Goal: Task Accomplishment & Management: Use online tool/utility

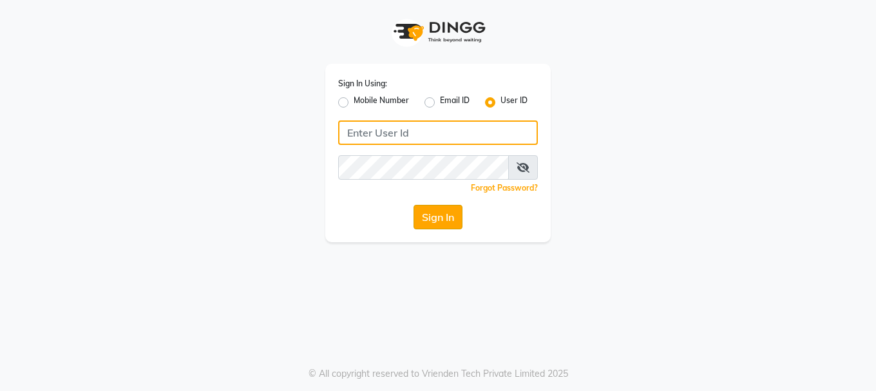
type input "westlanestudio"
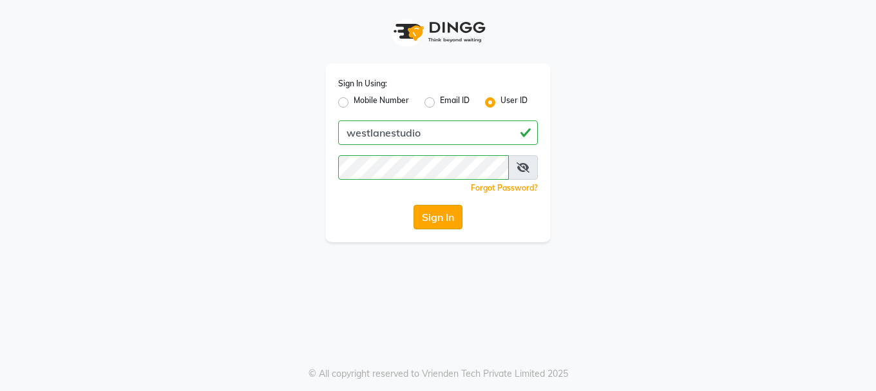
click at [441, 213] on button "Sign In" at bounding box center [438, 217] width 49 height 24
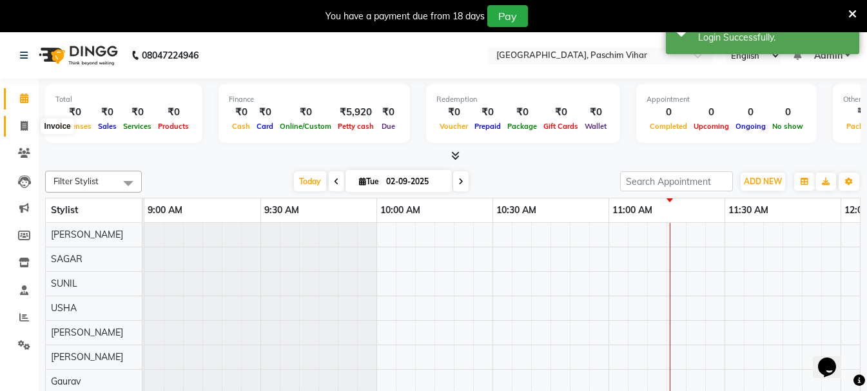
click at [21, 125] on icon at bounding box center [24, 126] width 7 height 10
select select "service"
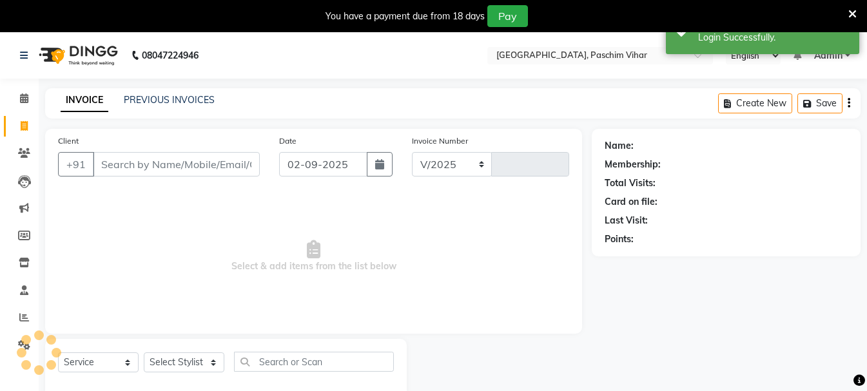
select select "223"
type input "3394"
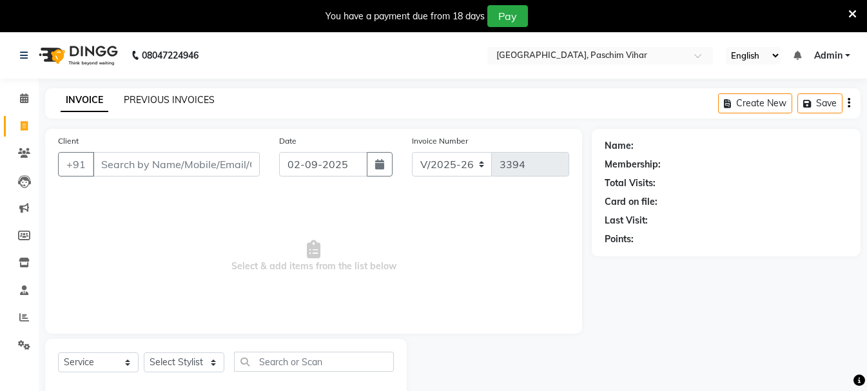
click at [177, 102] on link "PREVIOUS INVOICES" at bounding box center [169, 100] width 91 height 12
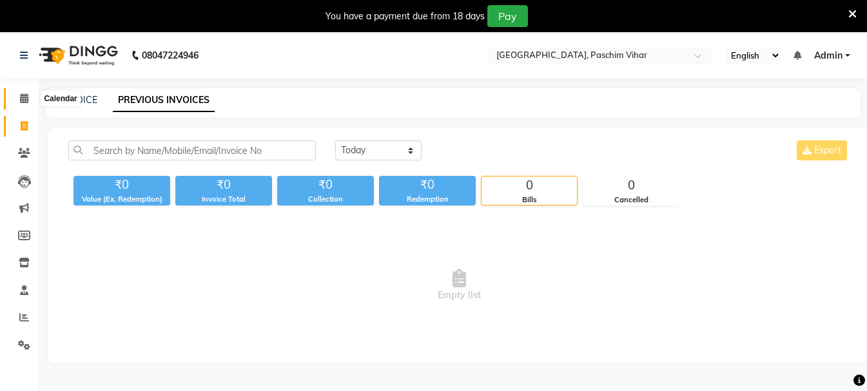
click at [23, 97] on icon at bounding box center [24, 98] width 8 height 10
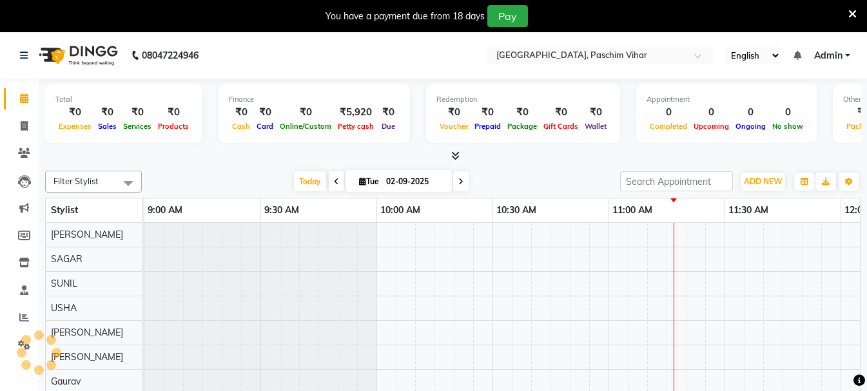
scroll to position [0, 465]
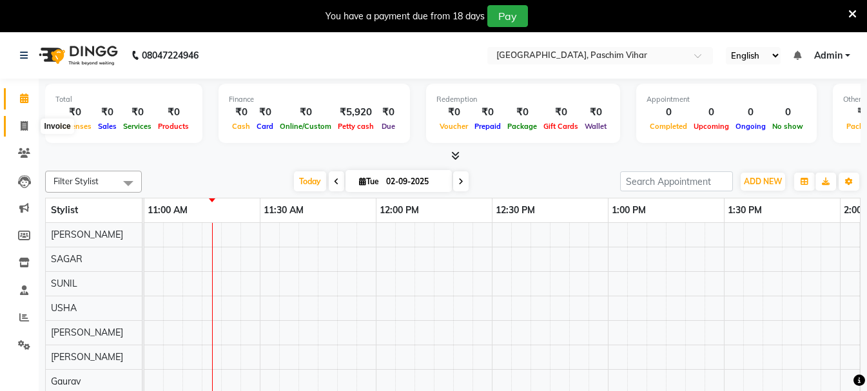
click at [23, 126] on icon at bounding box center [24, 126] width 7 height 10
select select "service"
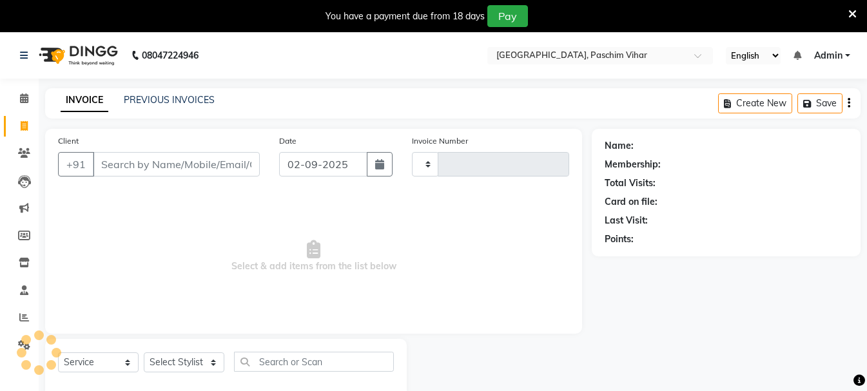
type input "3394"
select select "223"
click at [322, 166] on input "02-09-2025" at bounding box center [323, 164] width 88 height 24
click at [155, 97] on link "PREVIOUS INVOICES" at bounding box center [169, 100] width 91 height 12
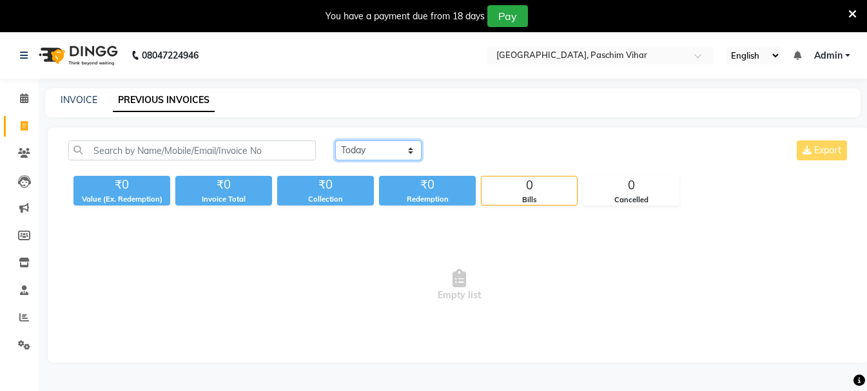
click at [378, 156] on select "Today Yesterday Custom Range" at bounding box center [378, 150] width 86 height 20
select select "yesterday"
click at [335, 140] on select "Today Yesterday Custom Range" at bounding box center [378, 150] width 86 height 20
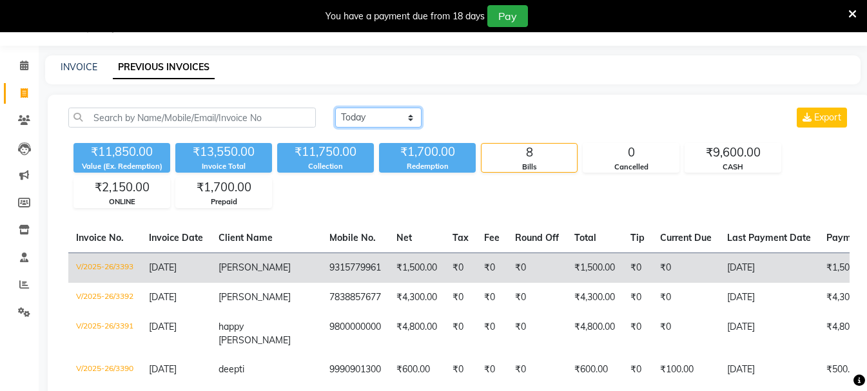
scroll to position [64, 0]
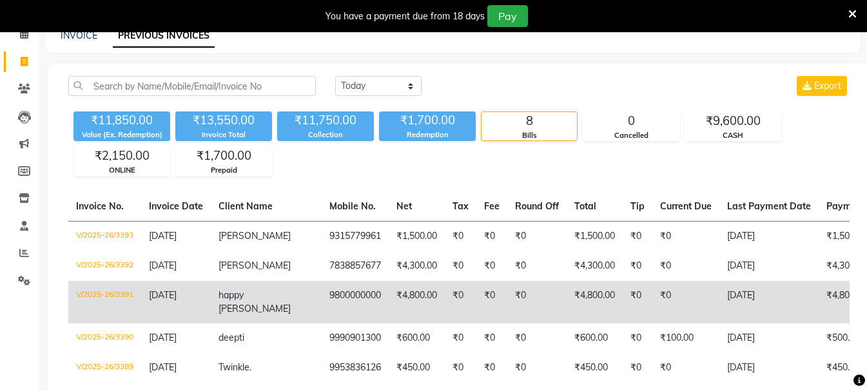
click at [389, 300] on td "₹4,800.00" at bounding box center [417, 302] width 56 height 43
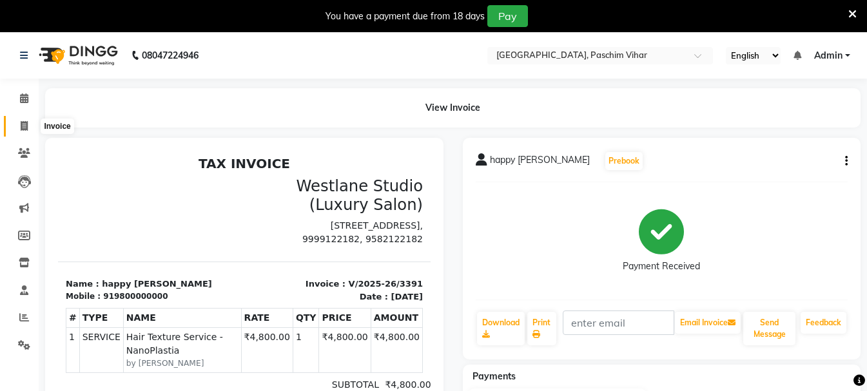
click at [25, 125] on icon at bounding box center [24, 126] width 7 height 10
select select "service"
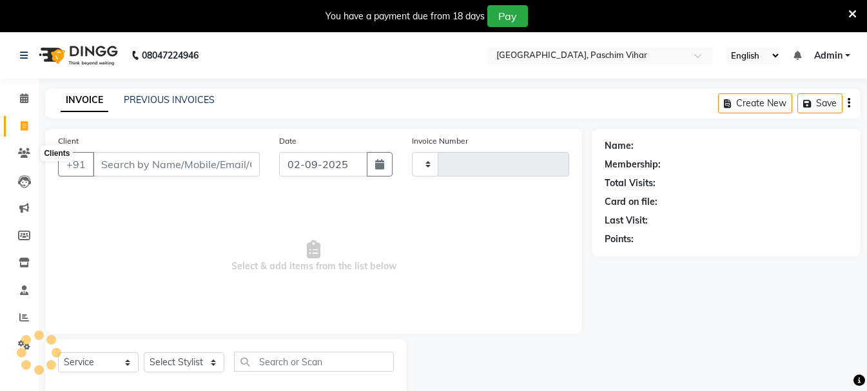
scroll to position [32, 0]
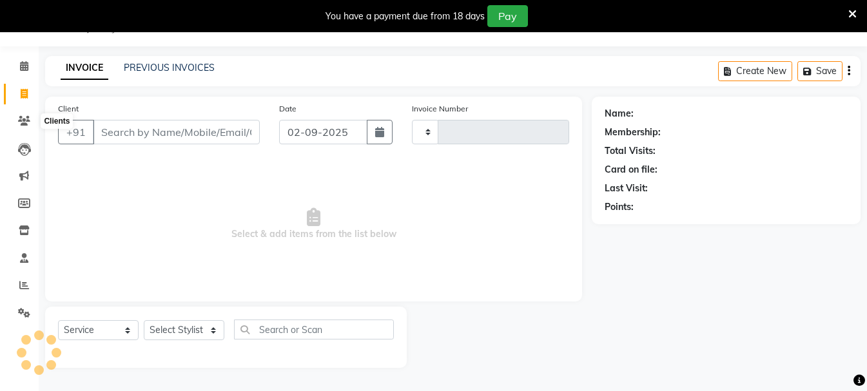
type input "3394"
select select "223"
click at [175, 61] on div "INVOICE PREVIOUS INVOICES Create New Save" at bounding box center [452, 71] width 815 height 30
click at [20, 64] on icon at bounding box center [24, 66] width 8 height 10
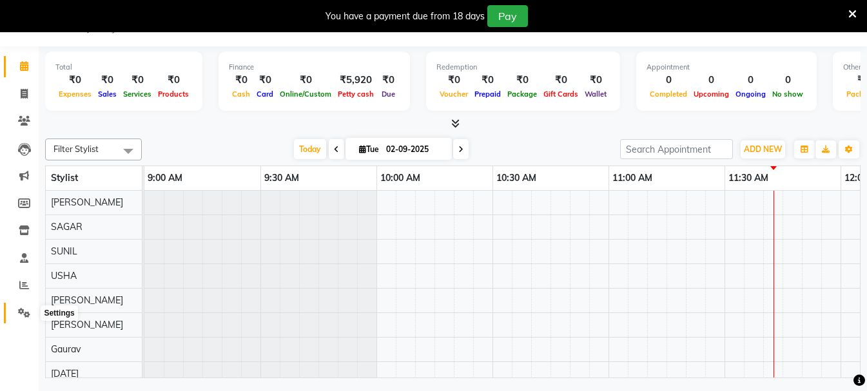
click at [21, 315] on icon at bounding box center [24, 313] width 12 height 10
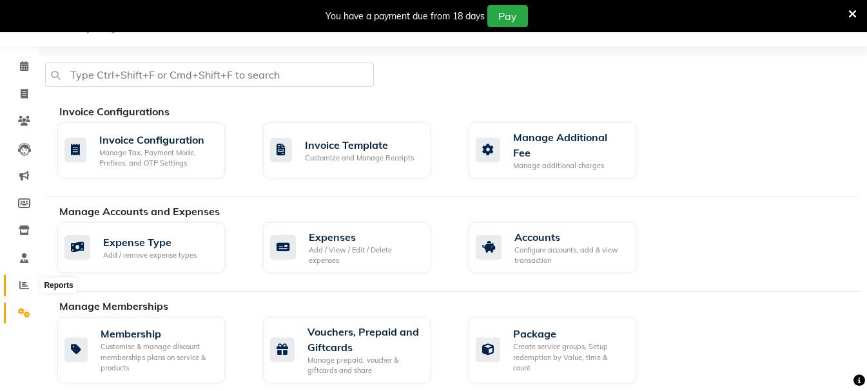
click at [28, 288] on icon at bounding box center [24, 285] width 10 height 10
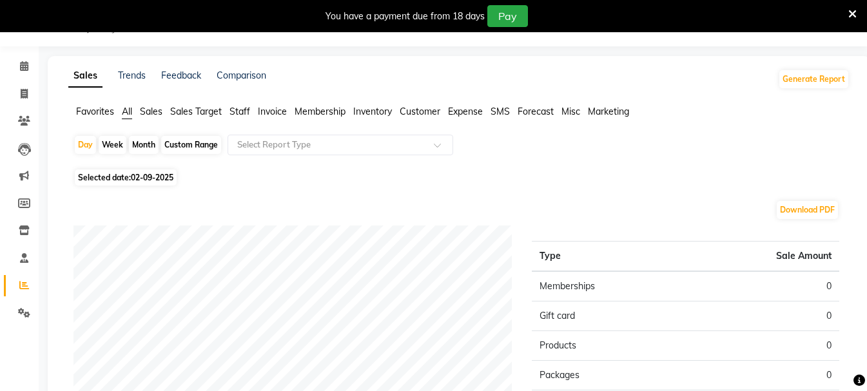
click at [177, 146] on div "Custom Range" at bounding box center [191, 145] width 60 height 18
select select "9"
select select "2025"
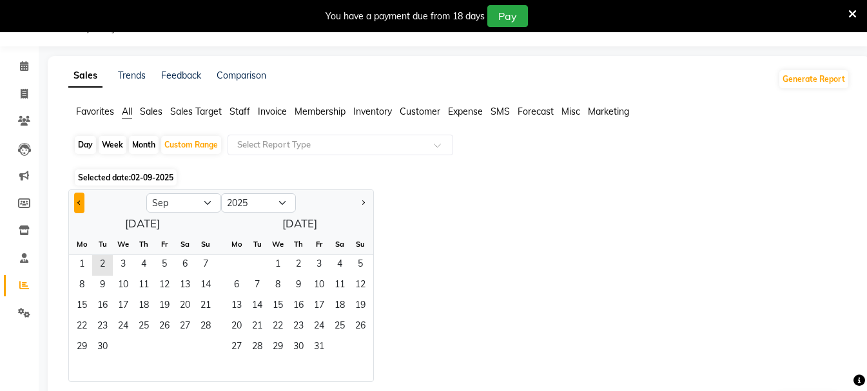
click at [81, 202] on span "Previous month" at bounding box center [79, 202] width 5 height 5
select select "8"
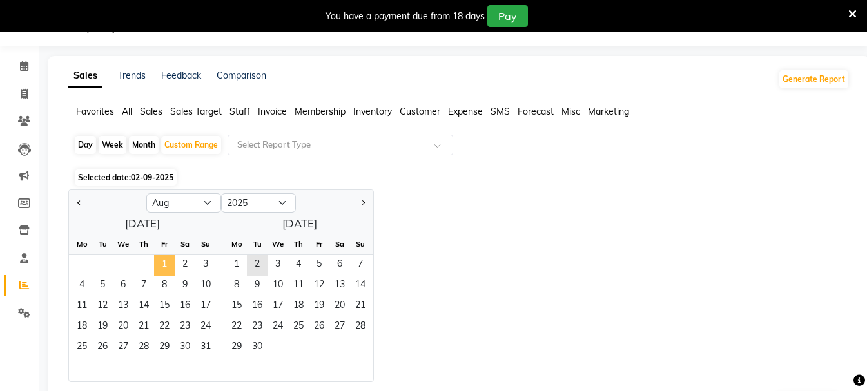
click at [160, 264] on span "1" at bounding box center [164, 265] width 21 height 21
click at [209, 347] on span "31" at bounding box center [205, 348] width 21 height 21
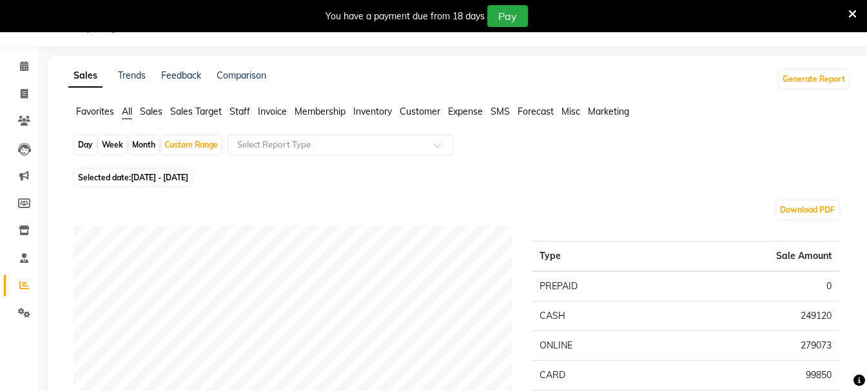
click at [237, 110] on span "Staff" at bounding box center [239, 112] width 21 height 12
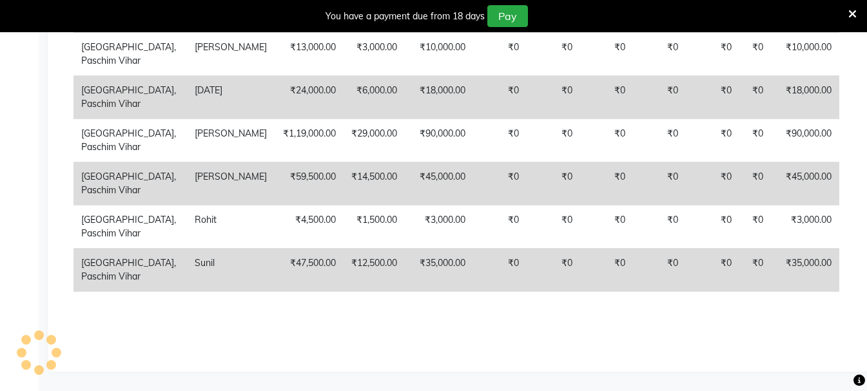
scroll to position [1730, 0]
